Goal: Task Accomplishment & Management: Use online tool/utility

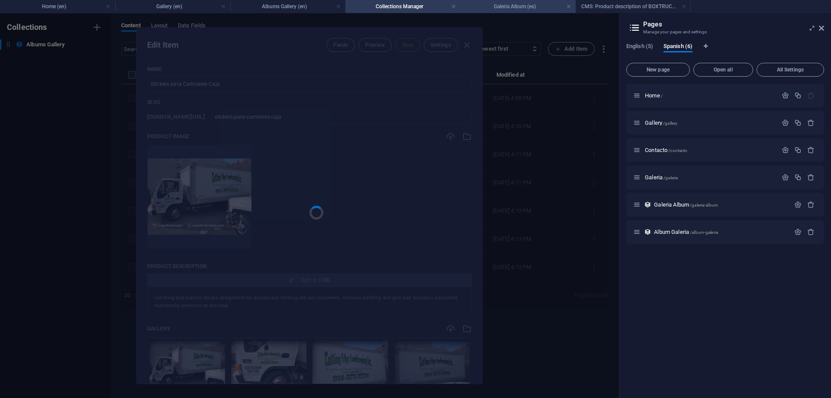
click at [518, 8] on h4 "Galeria Album (es)" at bounding box center [517, 7] width 115 height 10
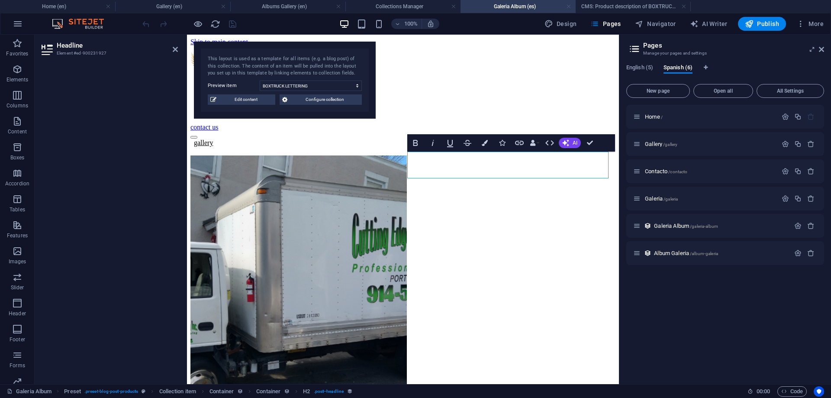
click at [568, 6] on link at bounding box center [568, 7] width 5 height 8
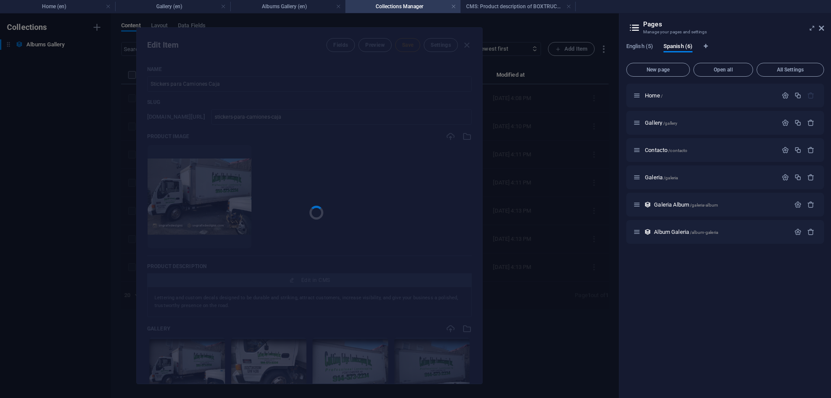
click at [568, 6] on link at bounding box center [568, 7] width 5 height 8
click at [455, 6] on link at bounding box center [453, 7] width 5 height 8
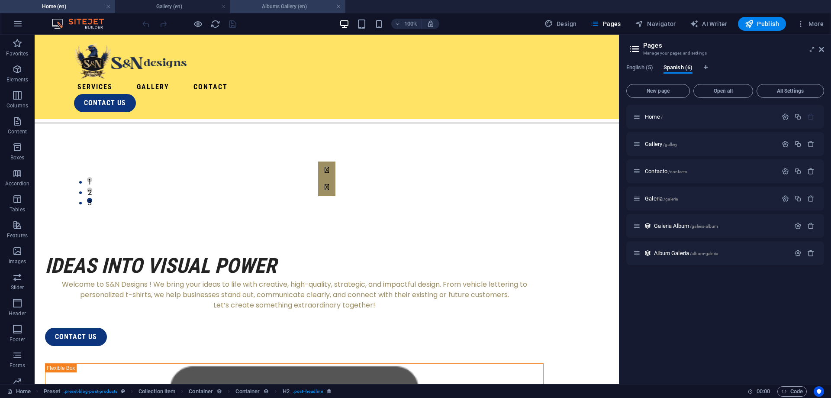
click at [309, 5] on h4 "Albums Gallery (en)" at bounding box center [287, 7] width 115 height 10
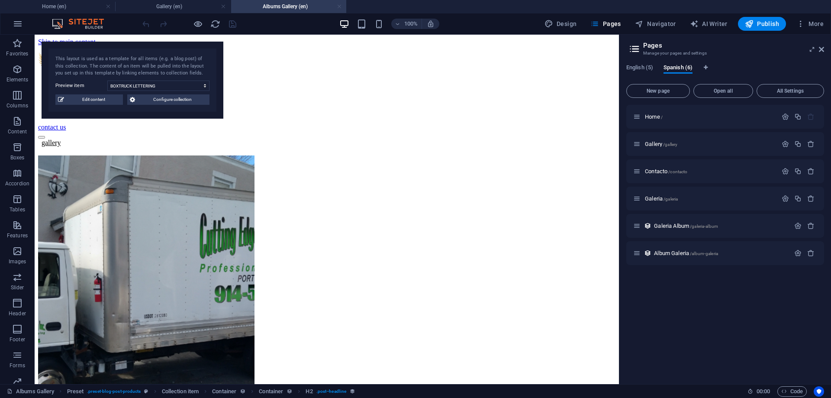
click at [338, 7] on link at bounding box center [339, 7] width 5 height 8
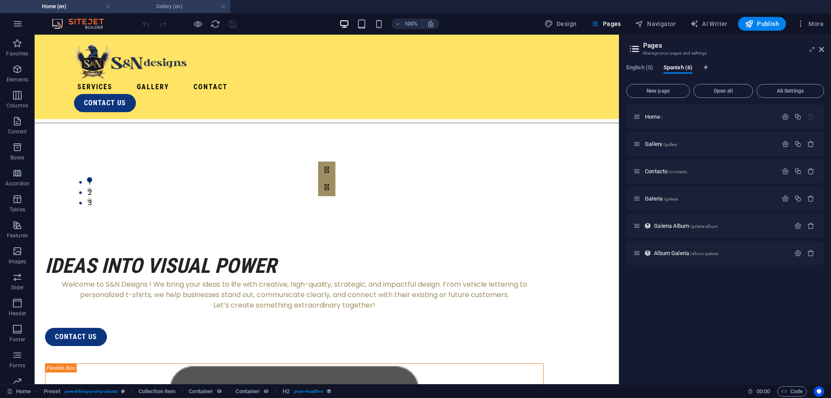
click at [226, 7] on h4 "Gallery (en)" at bounding box center [172, 7] width 115 height 10
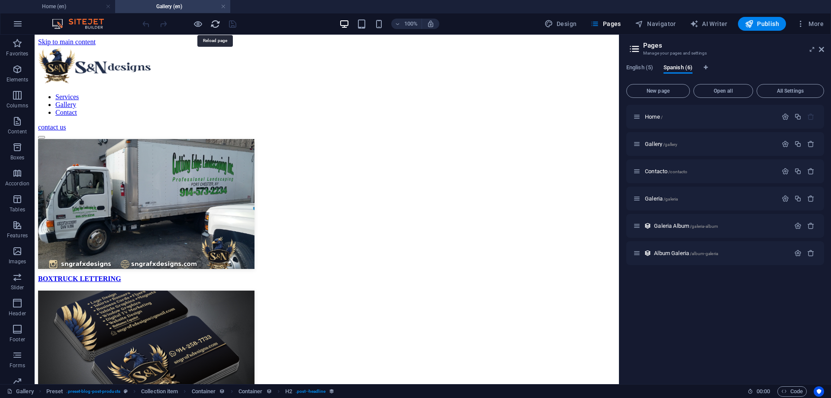
click at [213, 22] on icon "reload" at bounding box center [215, 24] width 10 height 10
click at [653, 116] on span "Home /" at bounding box center [654, 116] width 18 height 6
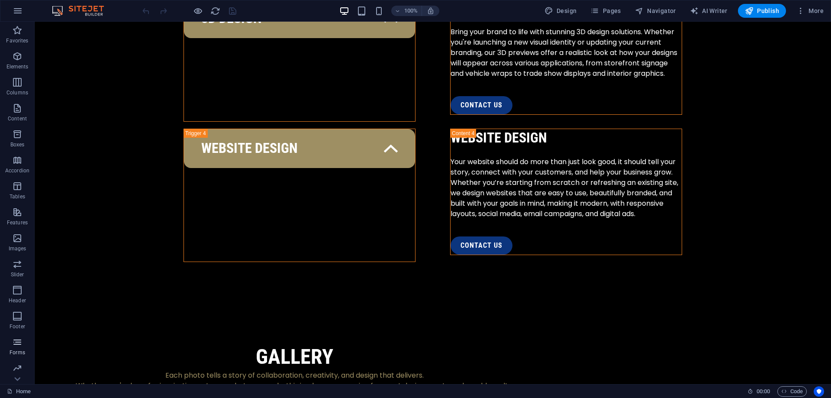
scroll to position [27, 0]
click at [23, 373] on span "Collections" at bounding box center [17, 371] width 35 height 21
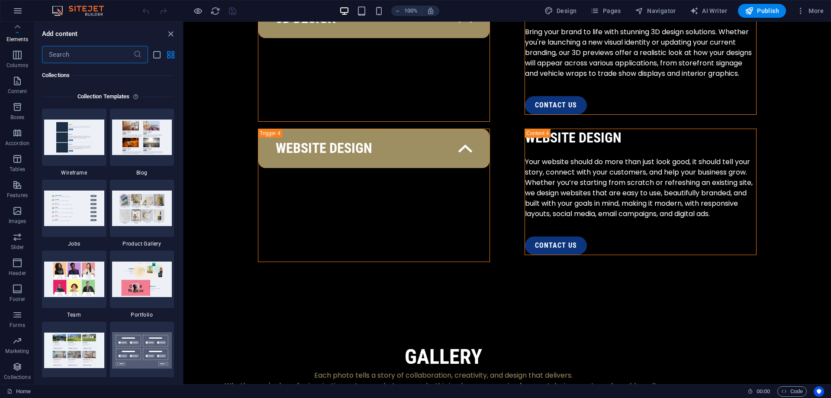
scroll to position [7921, 0]
click at [170, 35] on icon "close panel" at bounding box center [171, 34] width 10 height 10
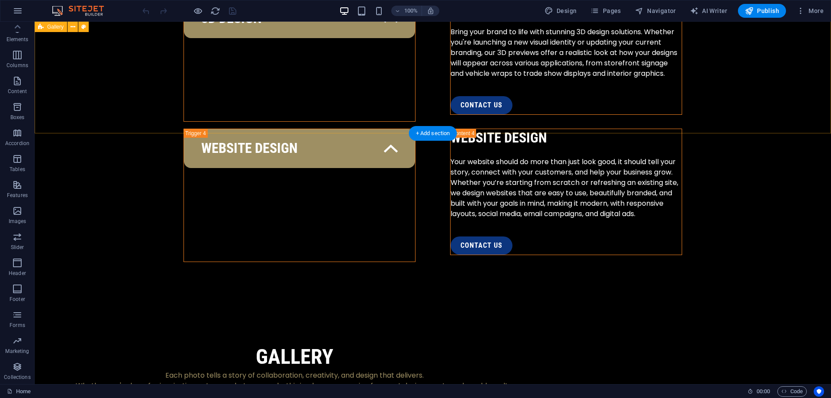
scroll to position [27, 0]
click at [620, 10] on span "Pages" at bounding box center [605, 10] width 30 height 9
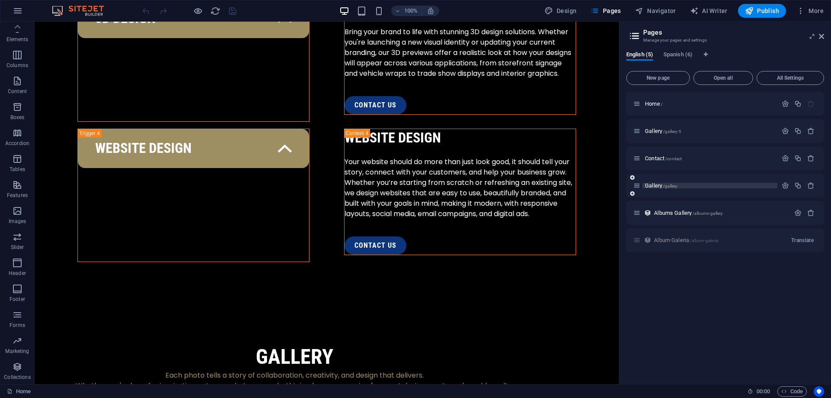
click at [685, 187] on p "Gallery /gallery" at bounding box center [710, 186] width 130 height 6
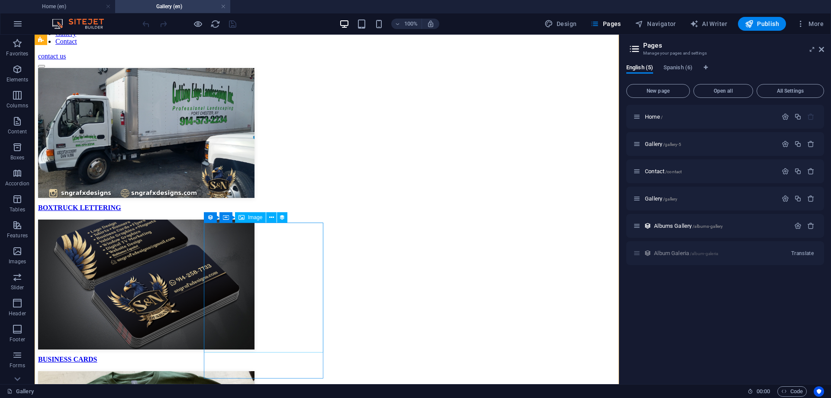
scroll to position [30, 0]
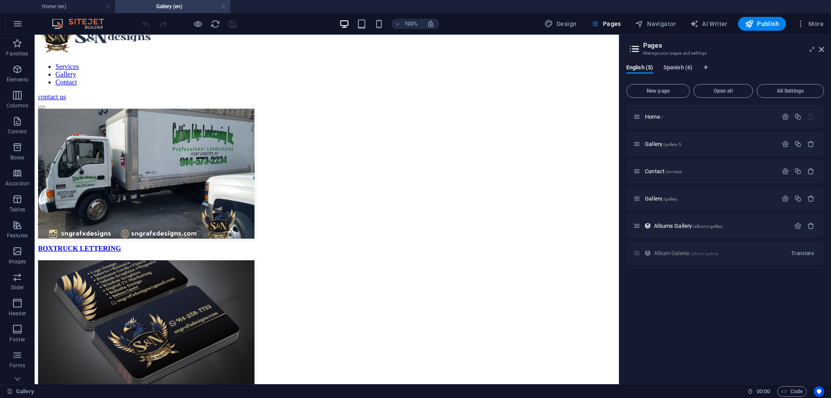
click at [687, 68] on span "Spanish (6)" at bounding box center [677, 68] width 29 height 12
click at [670, 200] on span "/galeria" at bounding box center [670, 198] width 14 height 5
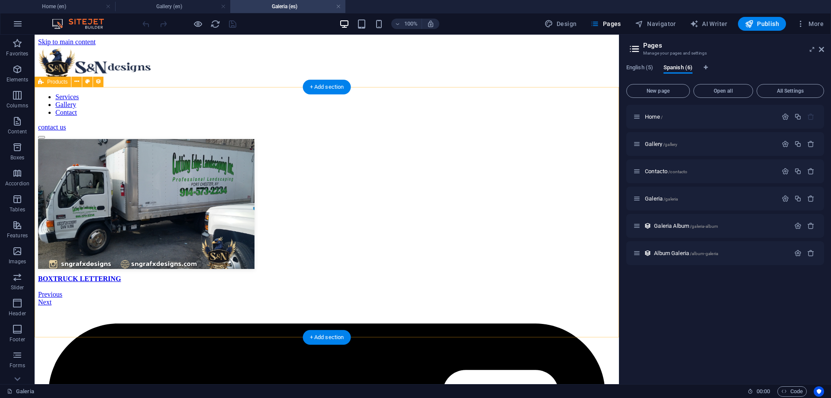
scroll to position [0, 0]
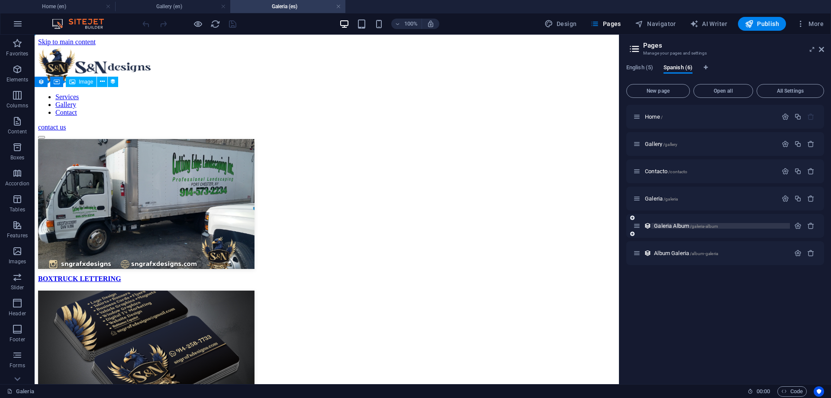
click at [693, 226] on span "/galeria-album" at bounding box center [704, 226] width 28 height 5
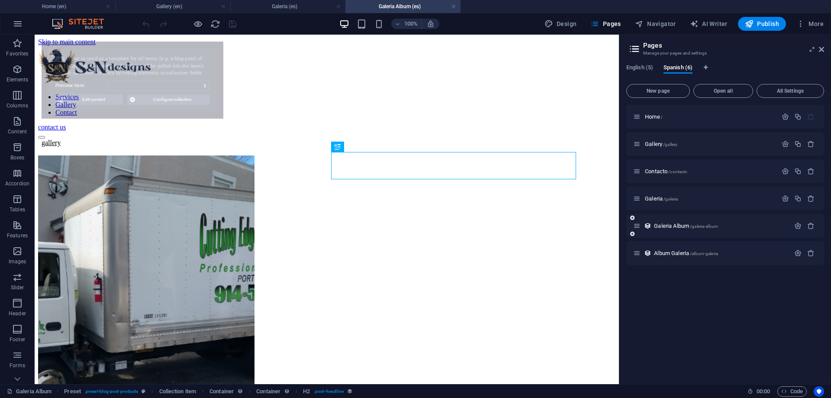
select select "68b74dae291690602504facc"
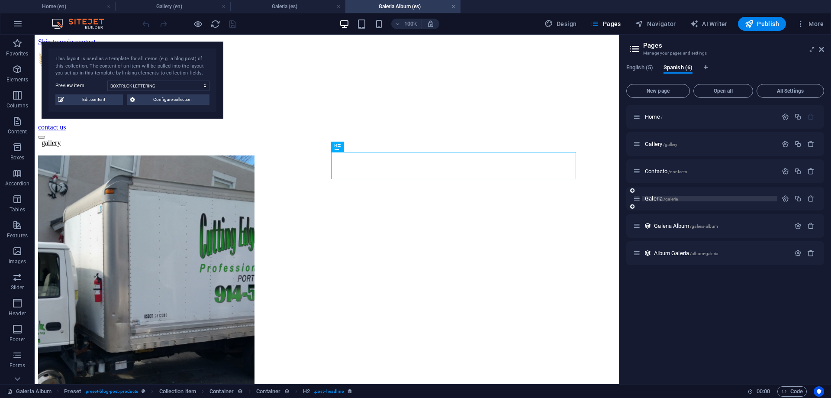
click at [656, 198] on span "Galeria /galeria" at bounding box center [661, 198] width 33 height 6
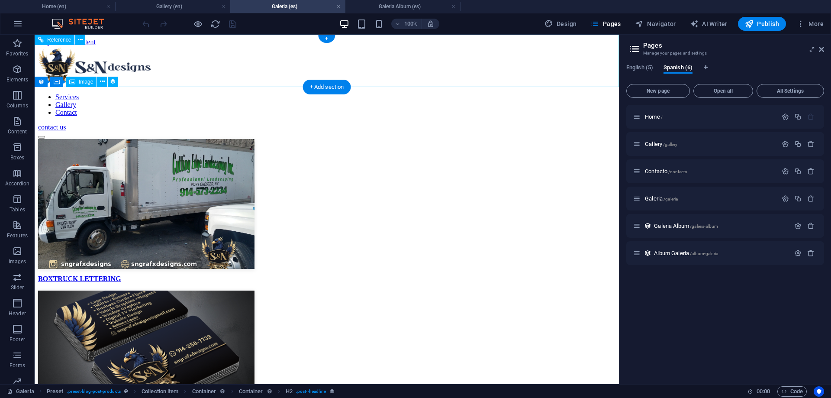
click at [553, 123] on div "contact us" at bounding box center [326, 127] width 577 height 8
click at [551, 123] on div "contact us" at bounding box center [326, 127] width 577 height 8
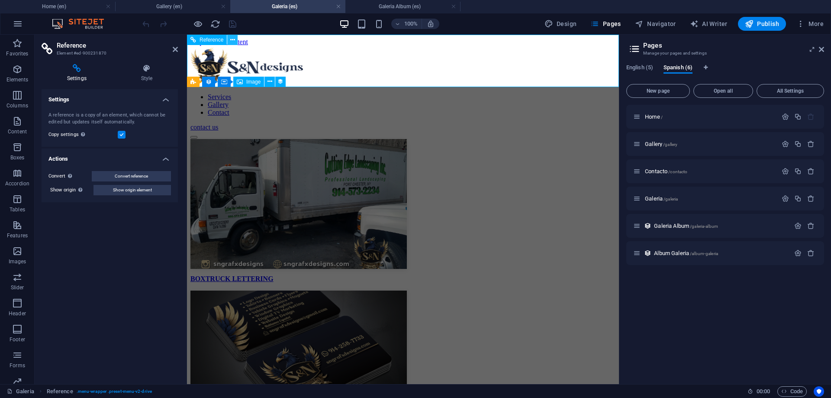
click at [228, 40] on button at bounding box center [232, 40] width 10 height 10
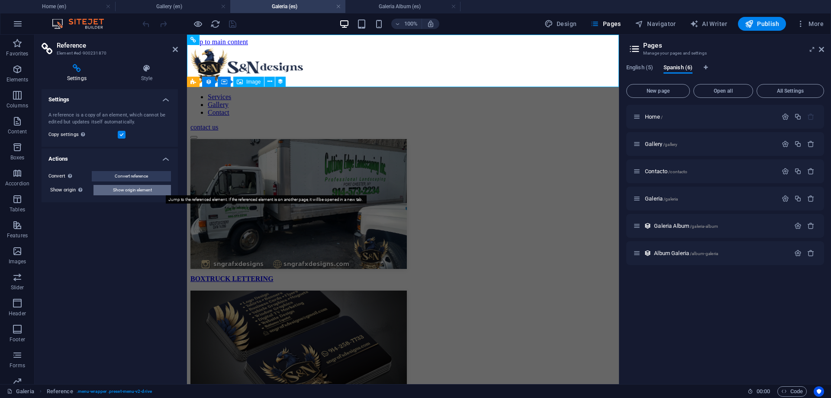
drag, startPoint x: 140, startPoint y: 192, endPoint x: 161, endPoint y: 16, distance: 177.0
click at [140, 192] on span "Show origin element" at bounding box center [132, 190] width 39 height 10
select select "header"
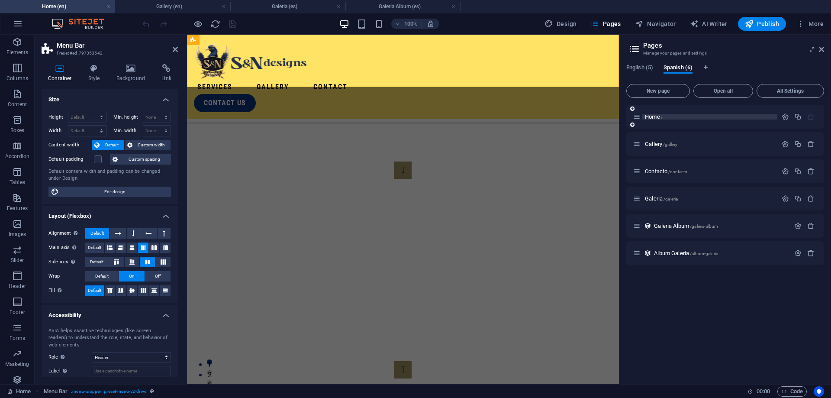
click at [657, 117] on span "Home /" at bounding box center [654, 116] width 18 height 6
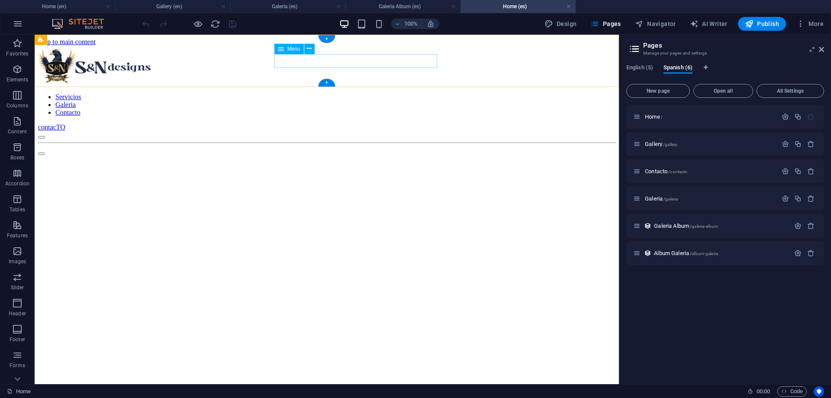
click at [361, 93] on nav "Servicios Galeria Contacto" at bounding box center [326, 104] width 577 height 23
click at [312, 51] on icon at bounding box center [309, 48] width 5 height 9
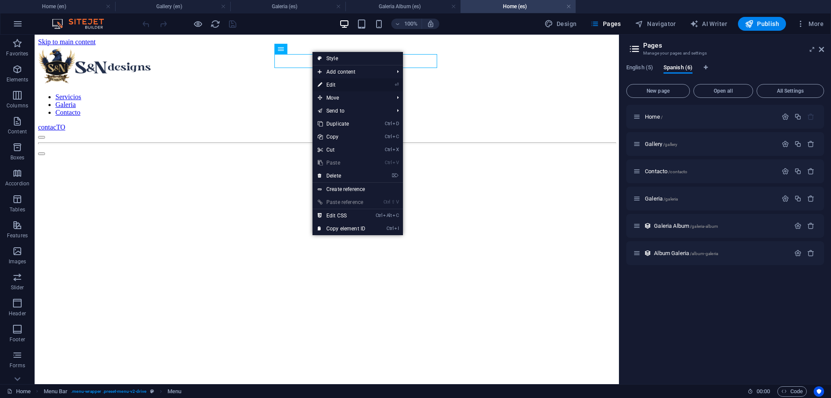
click at [342, 87] on link "⏎ Edit" at bounding box center [341, 84] width 58 height 13
select select "6"
select select
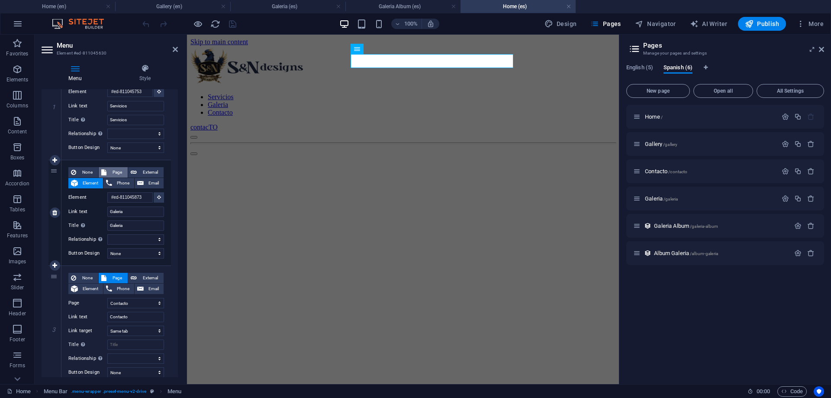
click at [113, 171] on span "Page" at bounding box center [117, 172] width 16 height 10
select select
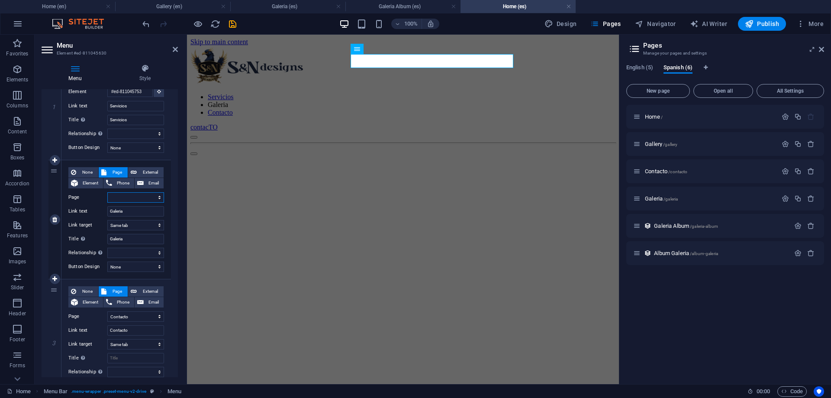
click at [107, 192] on select "Home Gallery Contact Gallery Home Gallery Contacto Galeria" at bounding box center [135, 197] width 57 height 10
select select "5"
click option "Gallery" at bounding box center [0, 0] width 0 height 0
select select
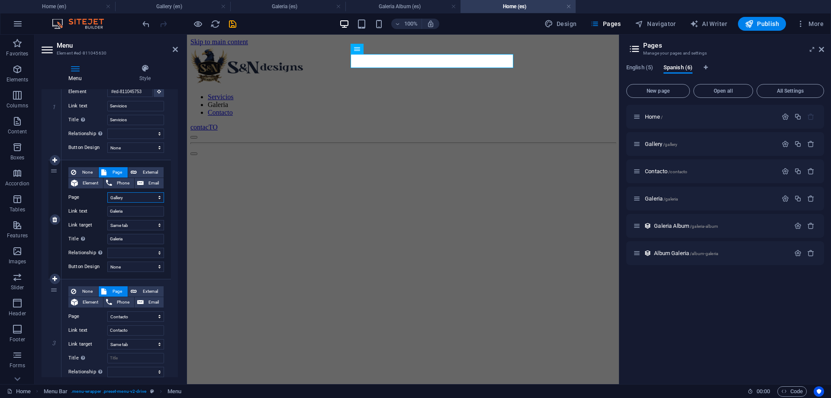
select select
click at [662, 144] on span "Gallery /gallery" at bounding box center [661, 144] width 32 height 6
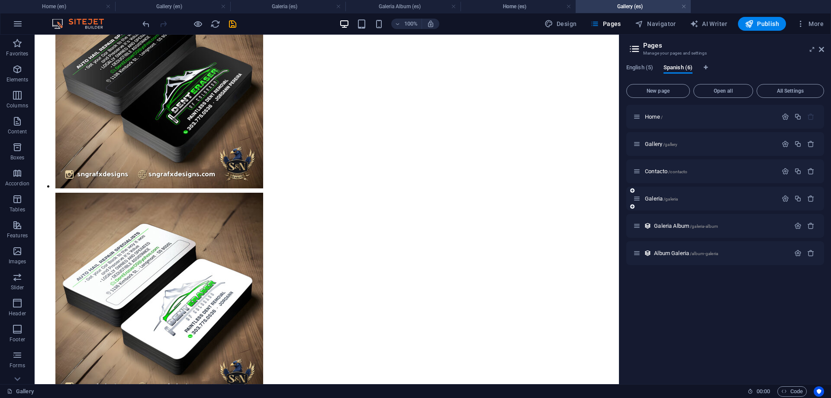
scroll to position [145, 0]
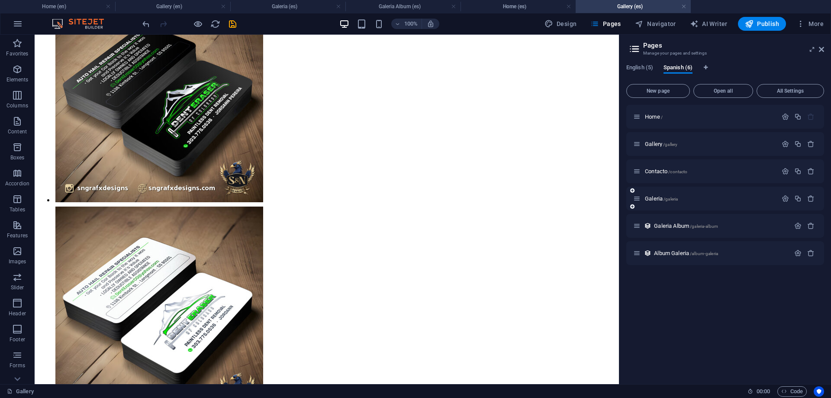
click at [659, 194] on div "Galeria /galeria" at bounding box center [705, 198] width 144 height 10
click at [662, 195] on div "Galeria /galeria" at bounding box center [705, 198] width 144 height 10
click at [662, 197] on span "Galeria /galeria" at bounding box center [661, 198] width 33 height 6
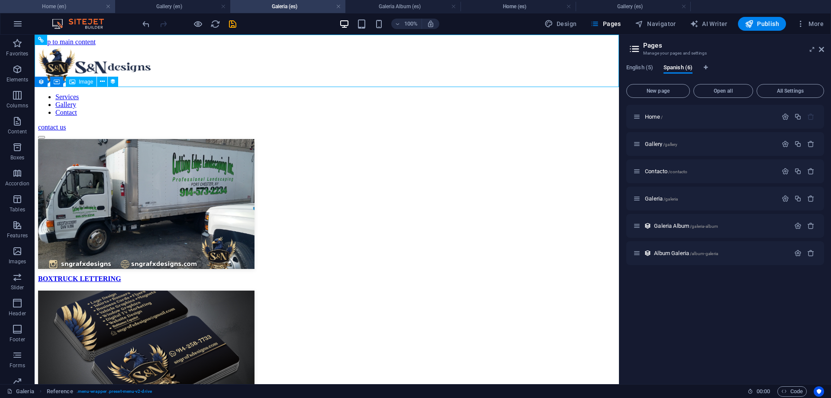
click at [51, 7] on h4 "Home (en)" at bounding box center [57, 7] width 115 height 10
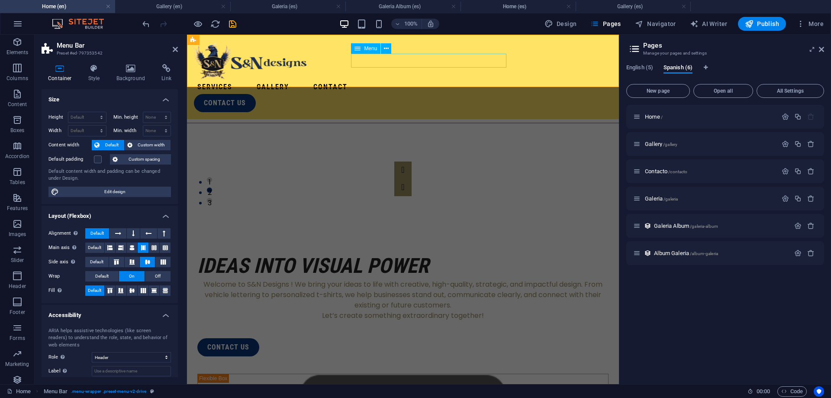
click at [393, 80] on nav "Services Gallery Contact" at bounding box center [403, 87] width 418 height 14
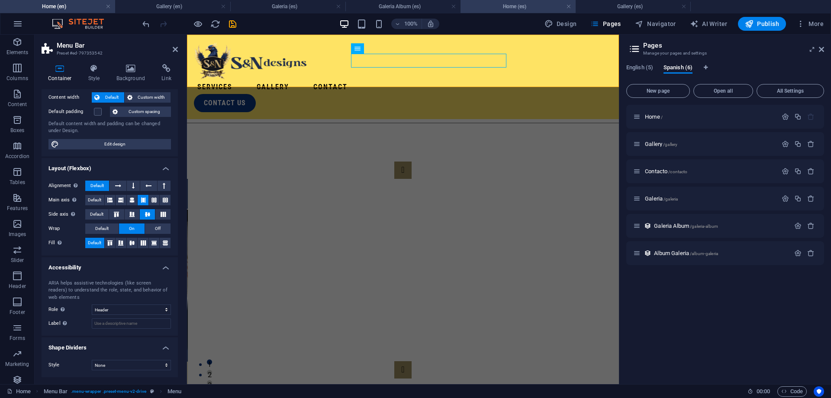
click at [493, 8] on h4 "Home (es)" at bounding box center [517, 7] width 115 height 10
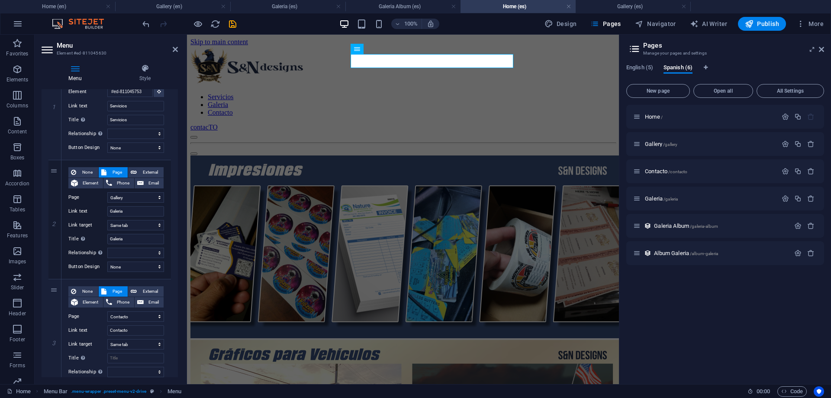
scroll to position [117, 0]
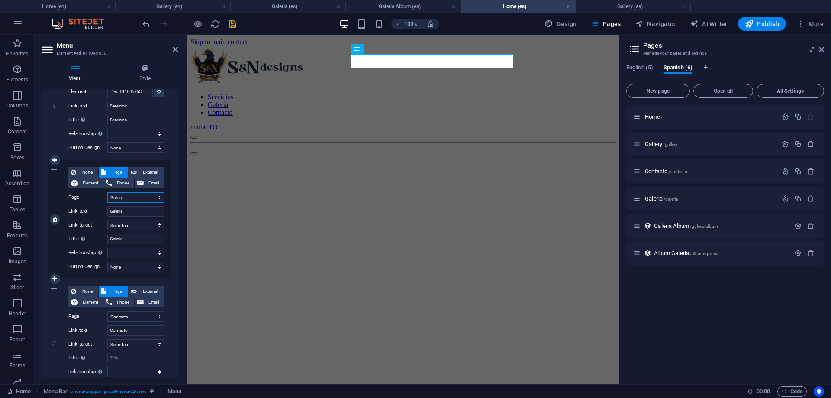
click at [107, 192] on select "Home Gallery Contact Gallery Home Gallery Contacto Galeria" at bounding box center [135, 197] width 57 height 10
select select "7"
click option "Galeria" at bounding box center [0, 0] width 0 height 0
select select
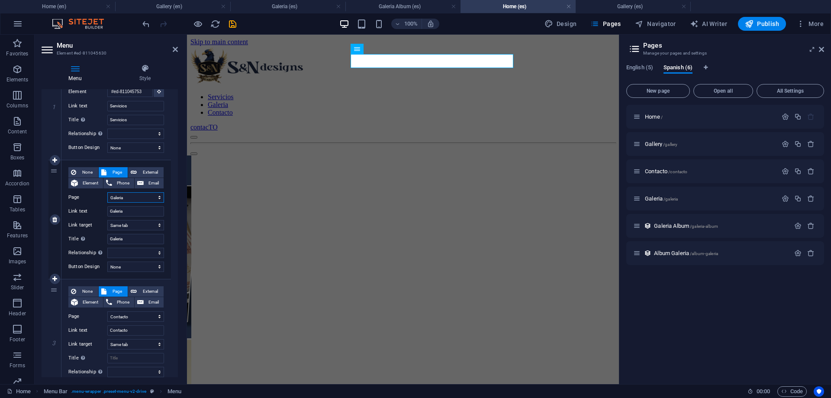
select select
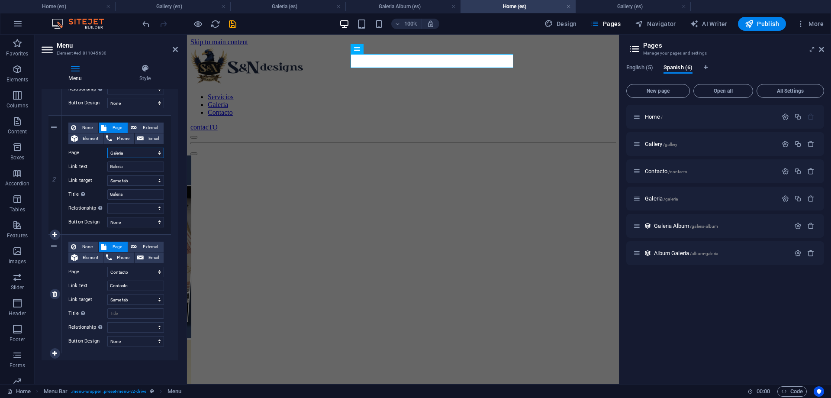
scroll to position [162, 0]
click at [230, 22] on icon "save" at bounding box center [233, 24] width 10 height 10
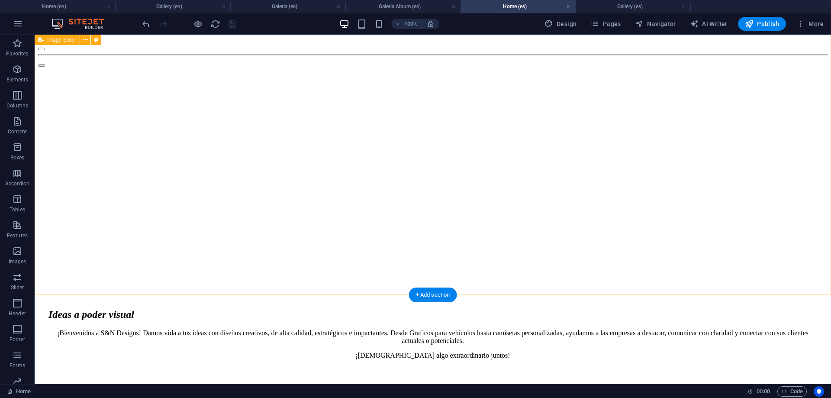
scroll to position [0, 0]
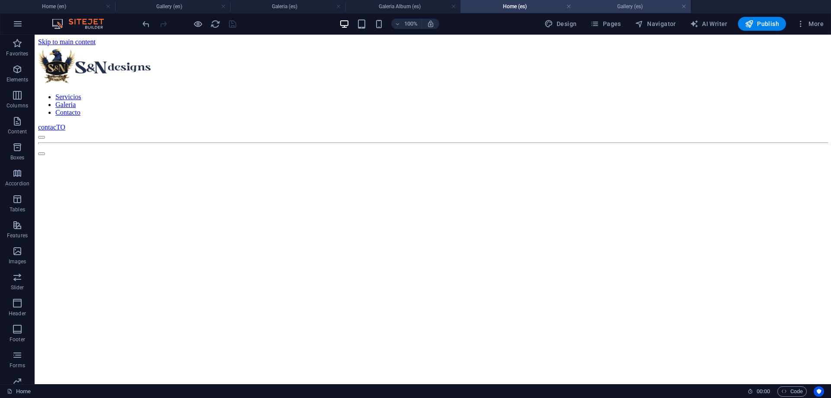
click at [633, 8] on h4 "Gallery (es)" at bounding box center [632, 7] width 115 height 10
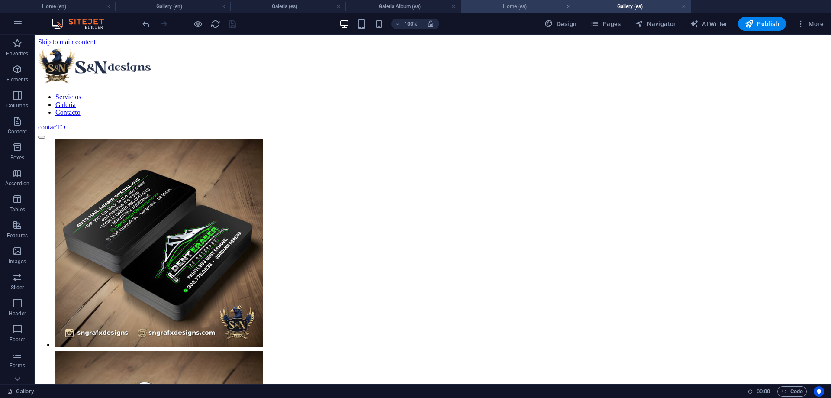
click at [527, 7] on h4 "Home (es)" at bounding box center [517, 7] width 115 height 10
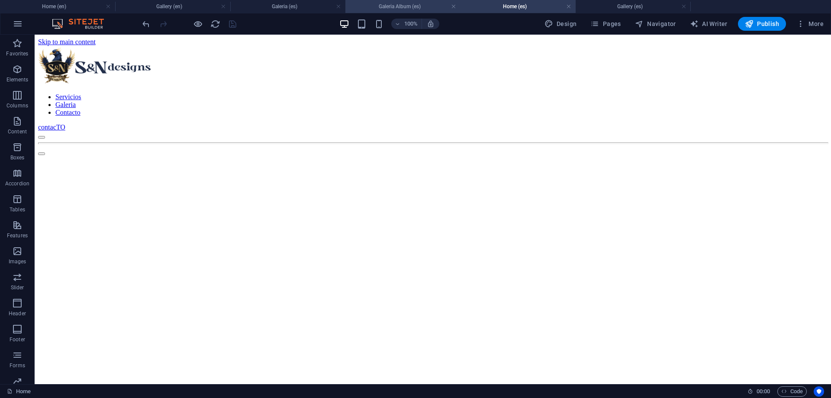
click at [379, 6] on h4 "Galeria Album (es)" at bounding box center [402, 7] width 115 height 10
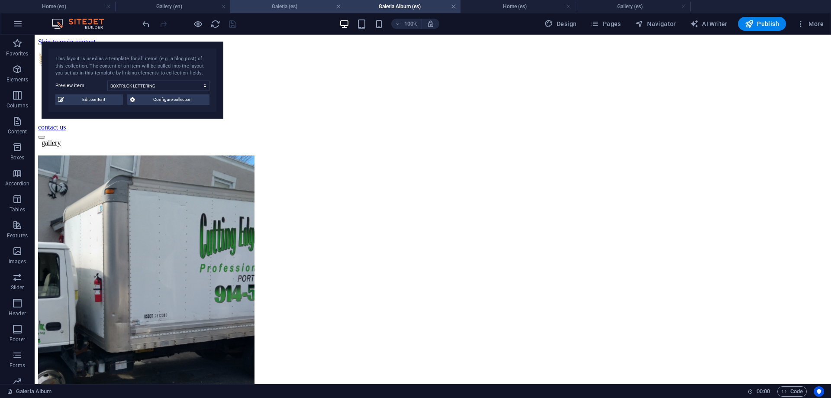
click at [298, 4] on h4 "Galeria (es)" at bounding box center [287, 7] width 115 height 10
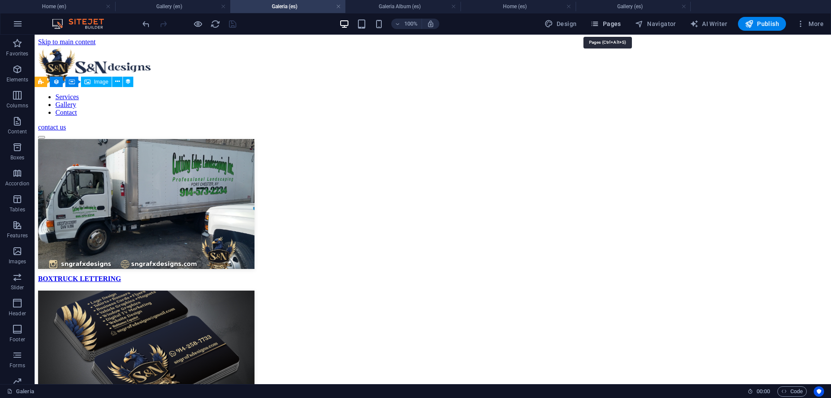
click at [599, 21] on icon "button" at bounding box center [594, 23] width 9 height 9
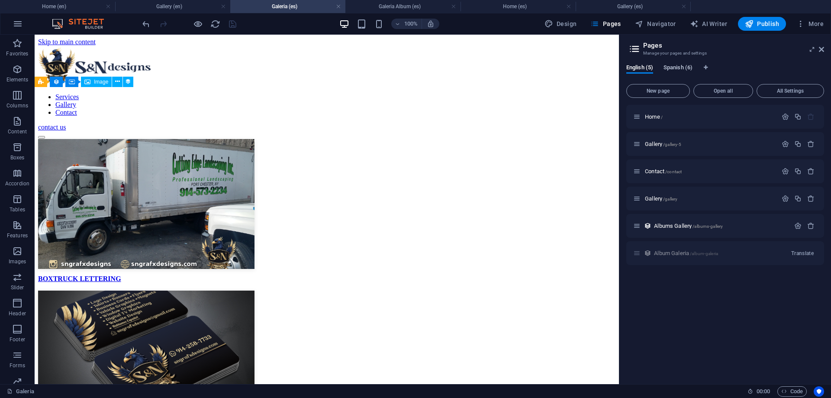
click at [668, 67] on span "Spanish (6)" at bounding box center [677, 68] width 29 height 12
click at [668, 226] on span "Galeria Album /galeria-album" at bounding box center [686, 225] width 64 height 6
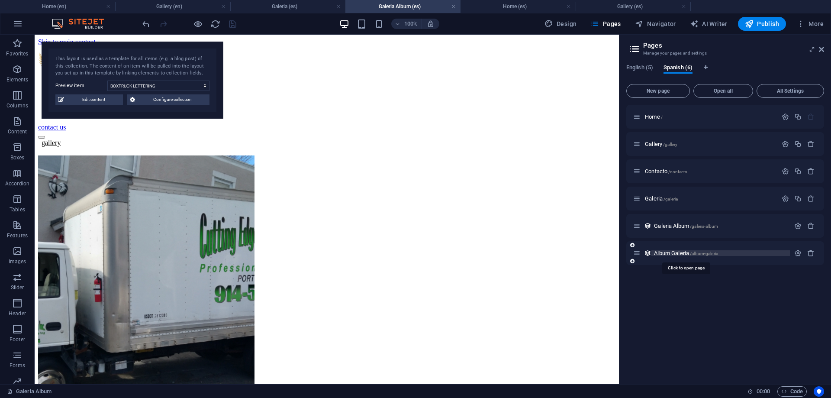
click at [679, 254] on span "Album Galeria /album-galeria" at bounding box center [686, 253] width 64 height 6
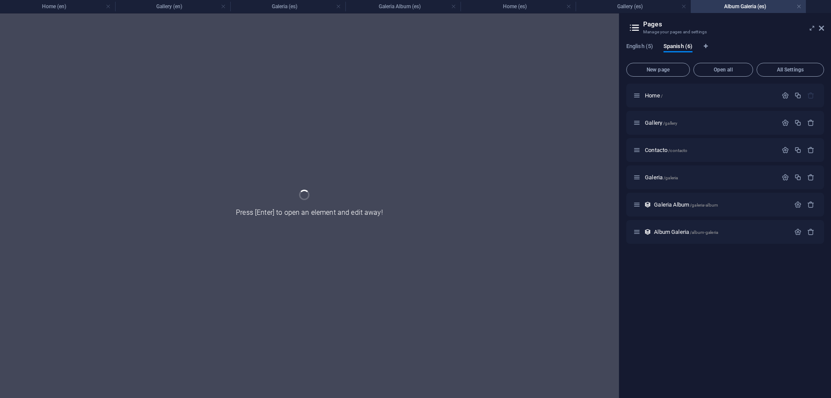
click at [746, 8] on h4 "Album Galeria (es)" at bounding box center [748, 7] width 115 height 10
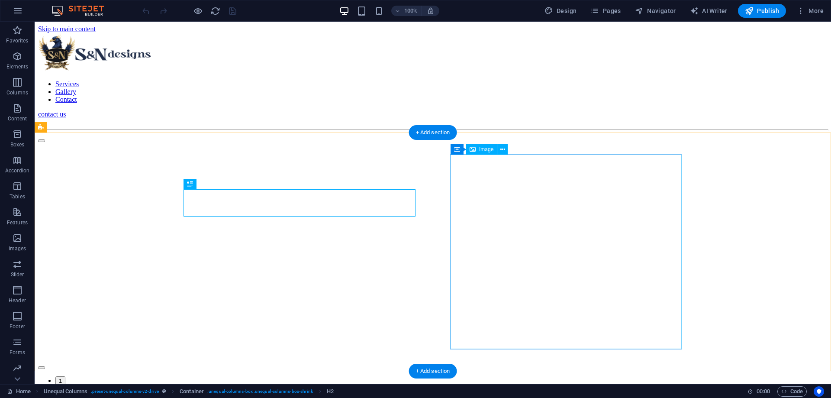
scroll to position [238, 0]
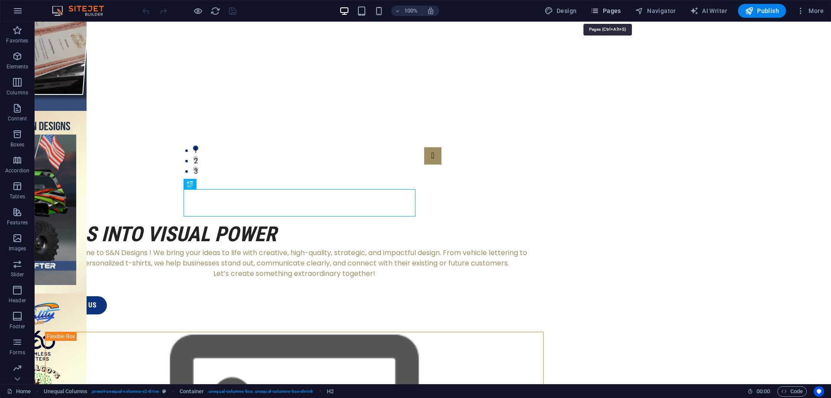
click at [595, 5] on button "Pages" at bounding box center [605, 11] width 37 height 14
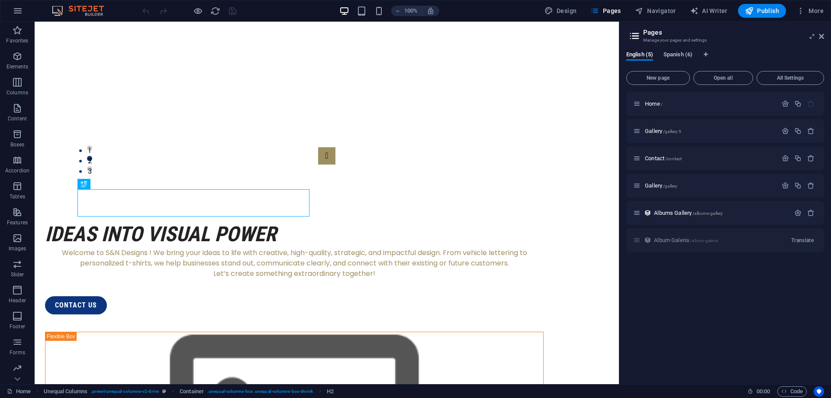
click at [687, 54] on span "Spanish (6)" at bounding box center [677, 55] width 29 height 12
click at [688, 239] on span "Album Galeria /album-galeria" at bounding box center [686, 240] width 64 height 6
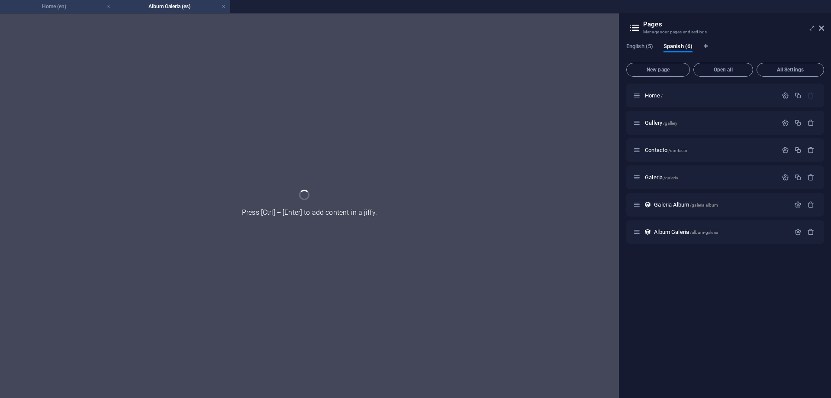
drag, startPoint x: 67, startPoint y: 2, endPoint x: 80, endPoint y: 3, distance: 13.0
click at [67, 3] on h4 "Home (en)" at bounding box center [57, 7] width 115 height 10
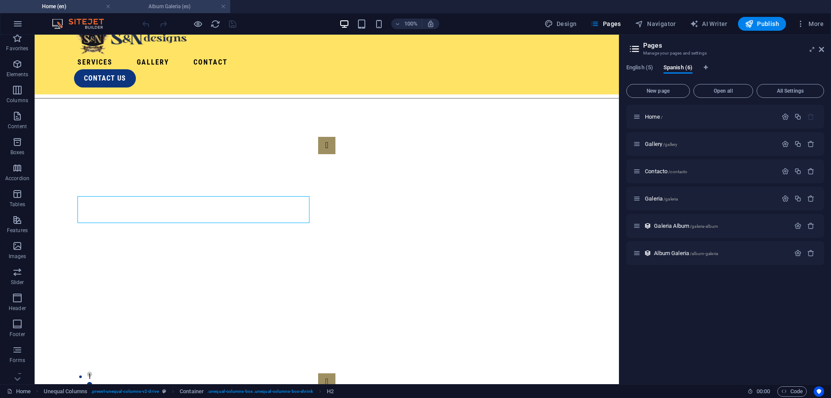
scroll to position [244, 0]
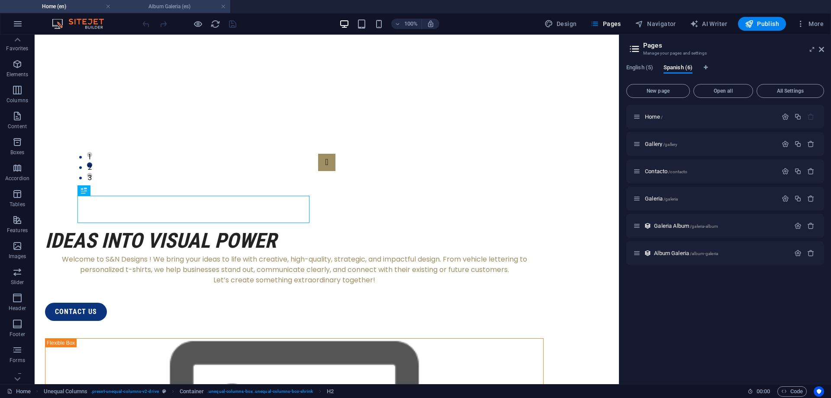
click at [166, 3] on h4 "Album Galeria (es)" at bounding box center [172, 7] width 115 height 10
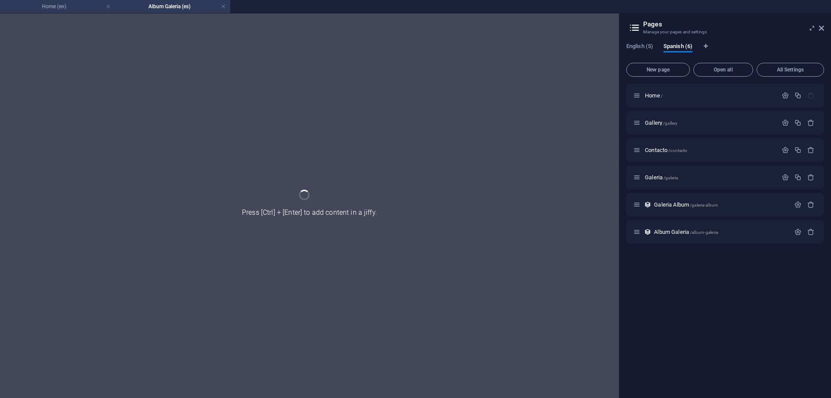
drag, startPoint x: 83, startPoint y: 9, endPoint x: 266, endPoint y: 78, distance: 195.1
click at [83, 9] on h4 "Home (en)" at bounding box center [57, 7] width 115 height 10
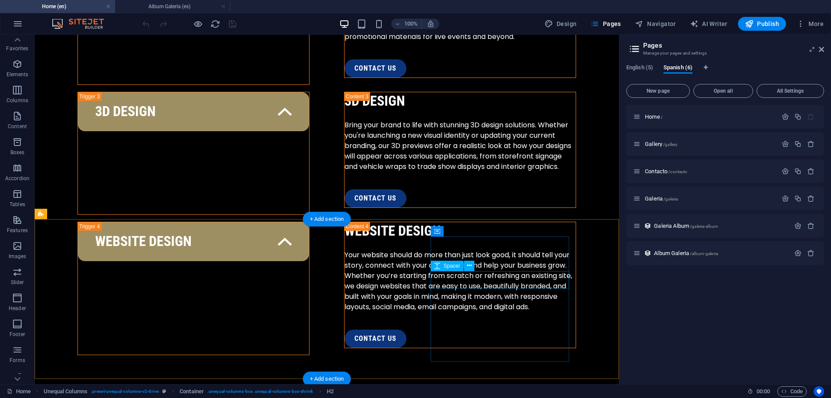
scroll to position [1661, 0]
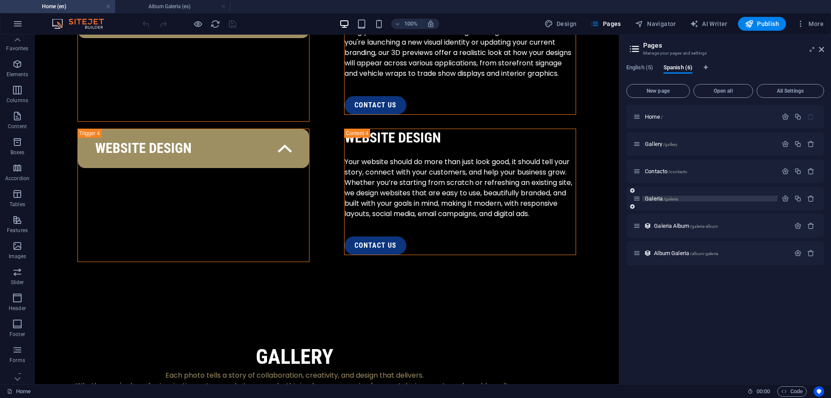
click at [678, 200] on span "/galeria" at bounding box center [670, 198] width 14 height 5
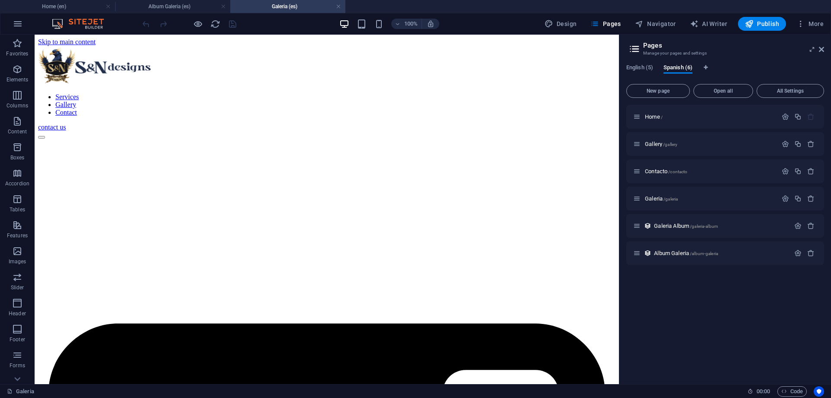
scroll to position [0, 0]
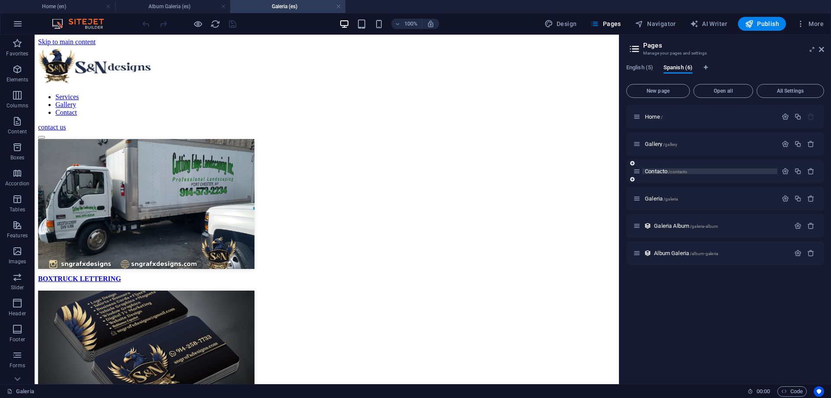
click at [656, 170] on span "Contacto /contacto" at bounding box center [666, 171] width 42 height 6
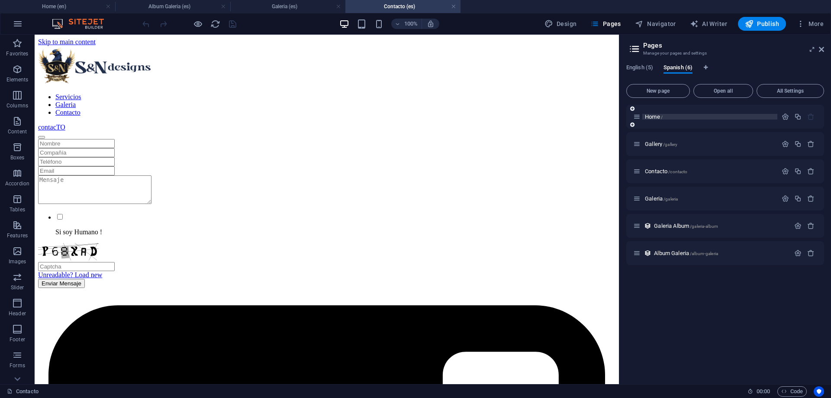
click at [655, 115] on span "Home /" at bounding box center [654, 116] width 18 height 6
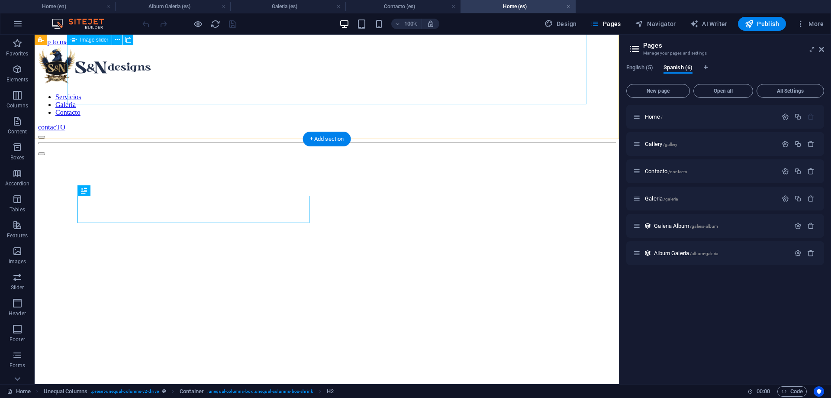
scroll to position [244, 0]
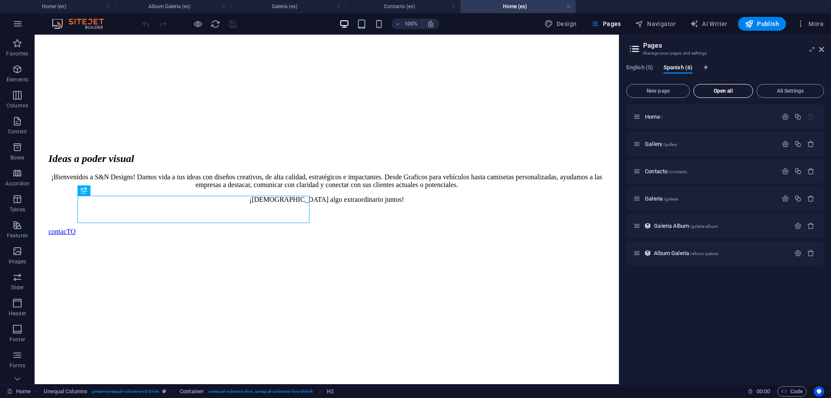
click at [725, 92] on span "Open all" at bounding box center [723, 90] width 52 height 5
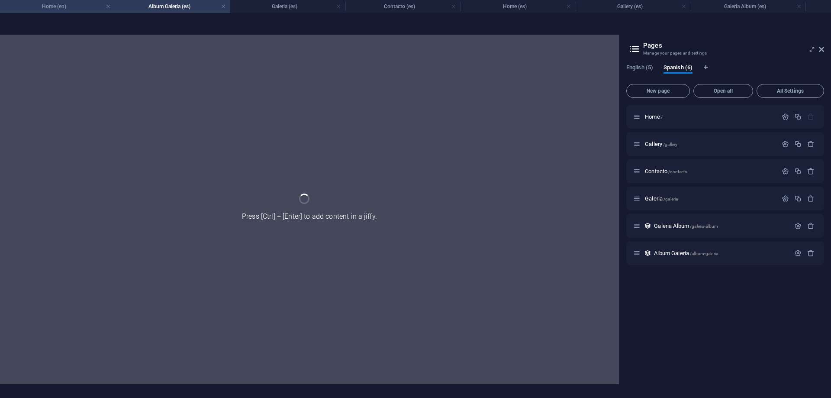
click at [105, 6] on h4 "Home (en)" at bounding box center [57, 7] width 115 height 10
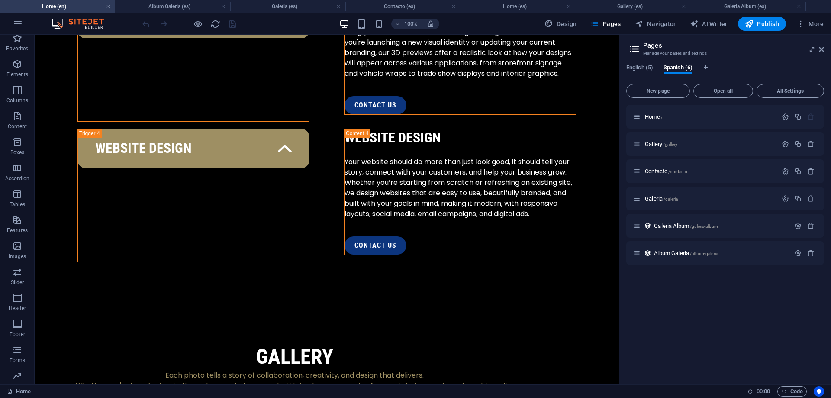
scroll to position [1661, 0]
click at [106, 8] on link at bounding box center [108, 7] width 5 height 8
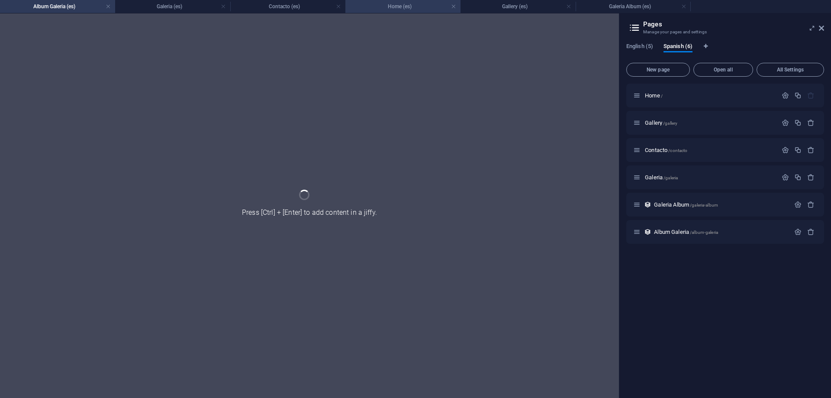
click at [386, 9] on h4 "Home (es)" at bounding box center [402, 7] width 115 height 10
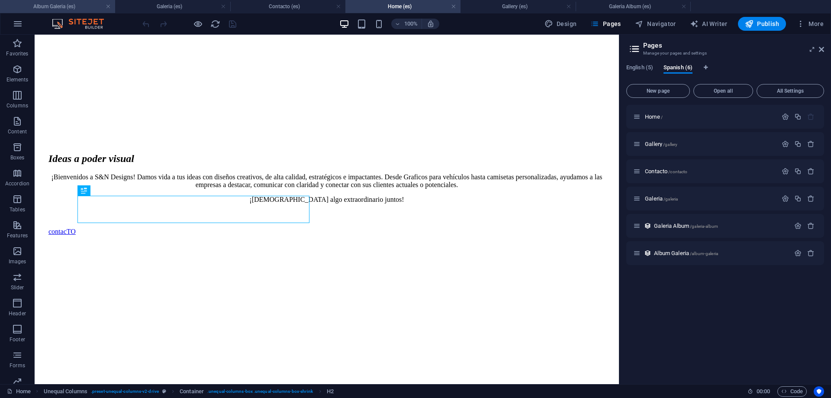
click at [105, 6] on h4 "Album Galeria (es)" at bounding box center [57, 7] width 115 height 10
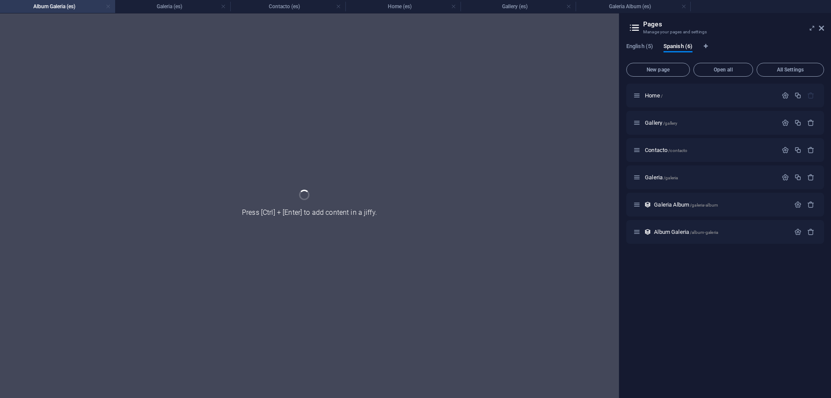
click at [108, 6] on link at bounding box center [108, 7] width 5 height 8
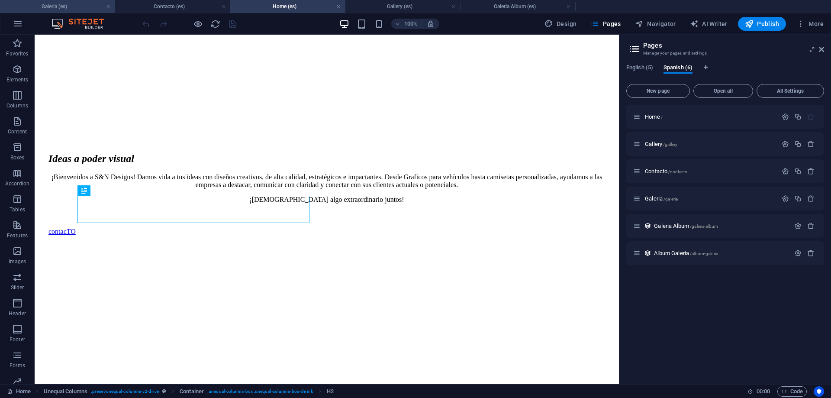
click at [87, 8] on h4 "Galeria (es)" at bounding box center [57, 7] width 115 height 10
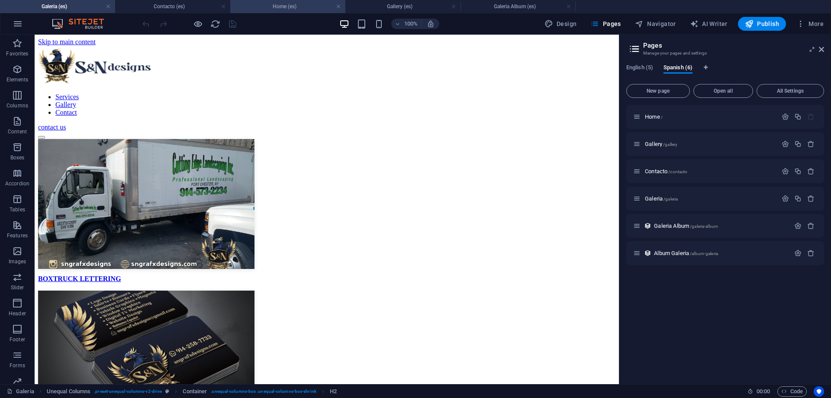
click at [313, 4] on h4 "Home (es)" at bounding box center [287, 7] width 115 height 10
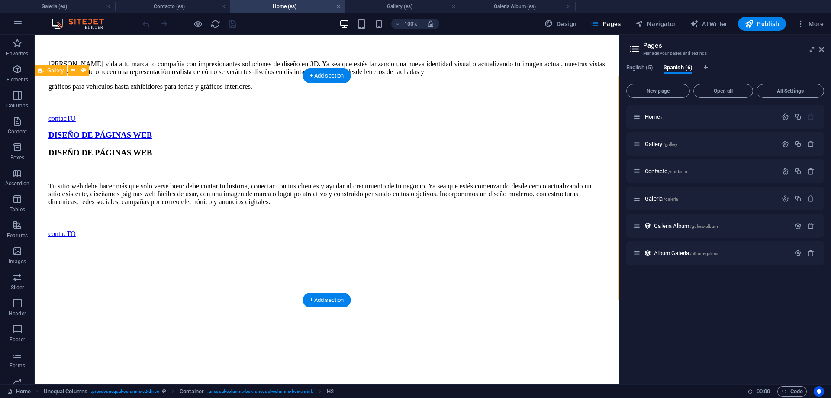
scroll to position [1735, 0]
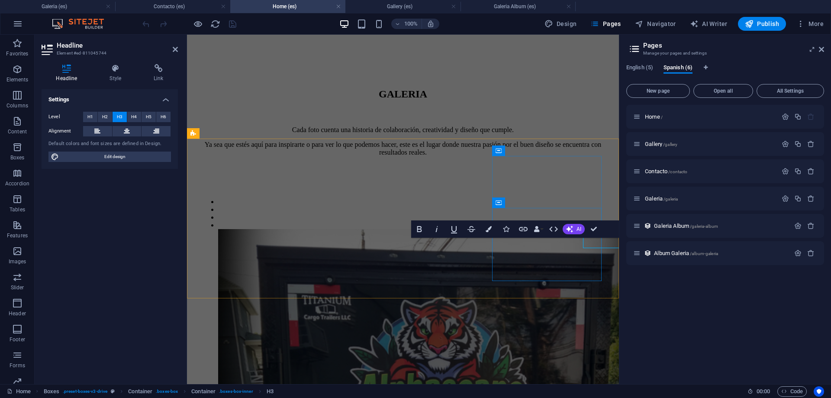
scroll to position [1737, 0]
